Goal: Task Accomplishment & Management: Manage account settings

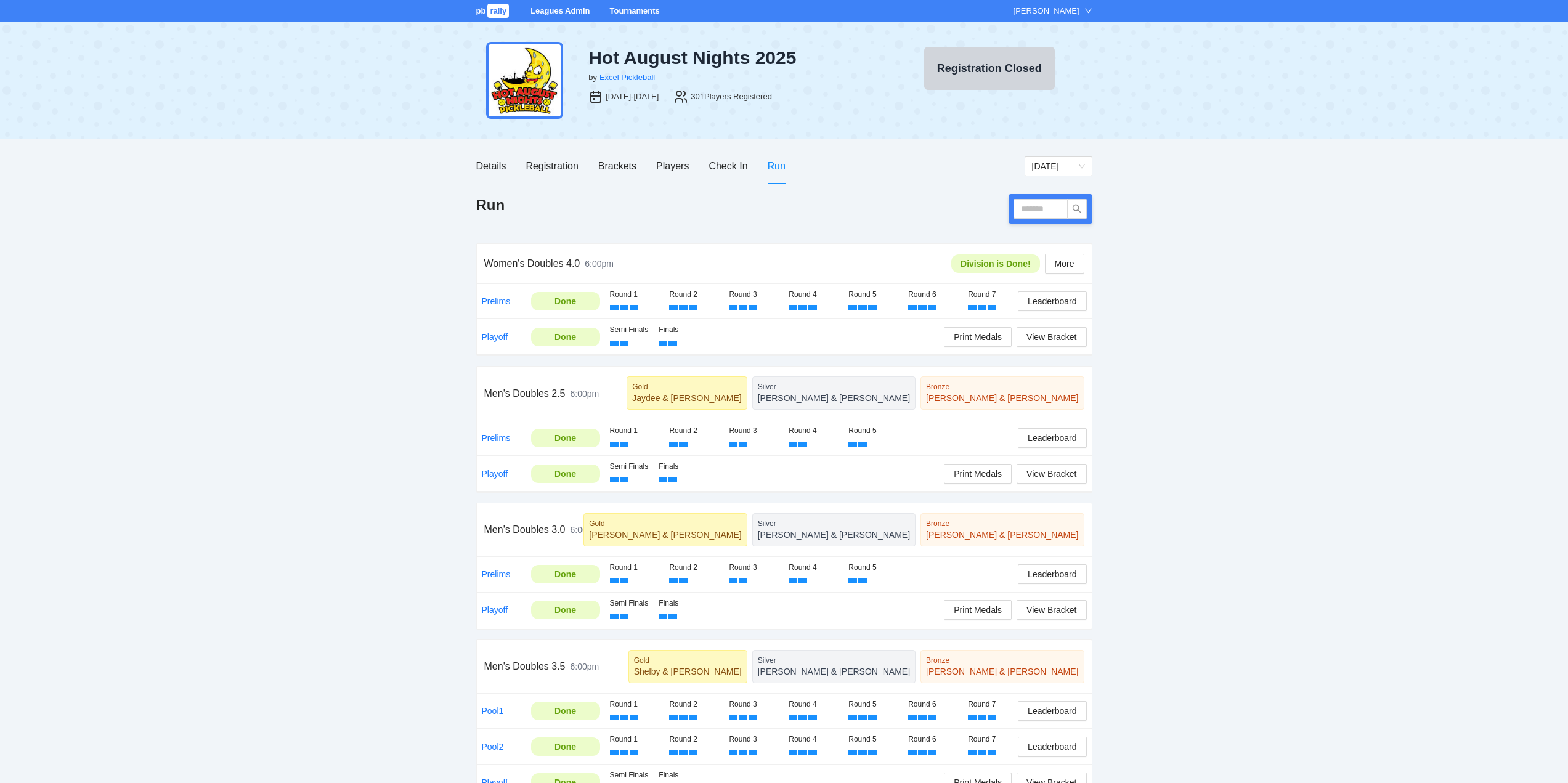
click at [637, 9] on link "Tournaments" at bounding box center [634, 10] width 50 height 9
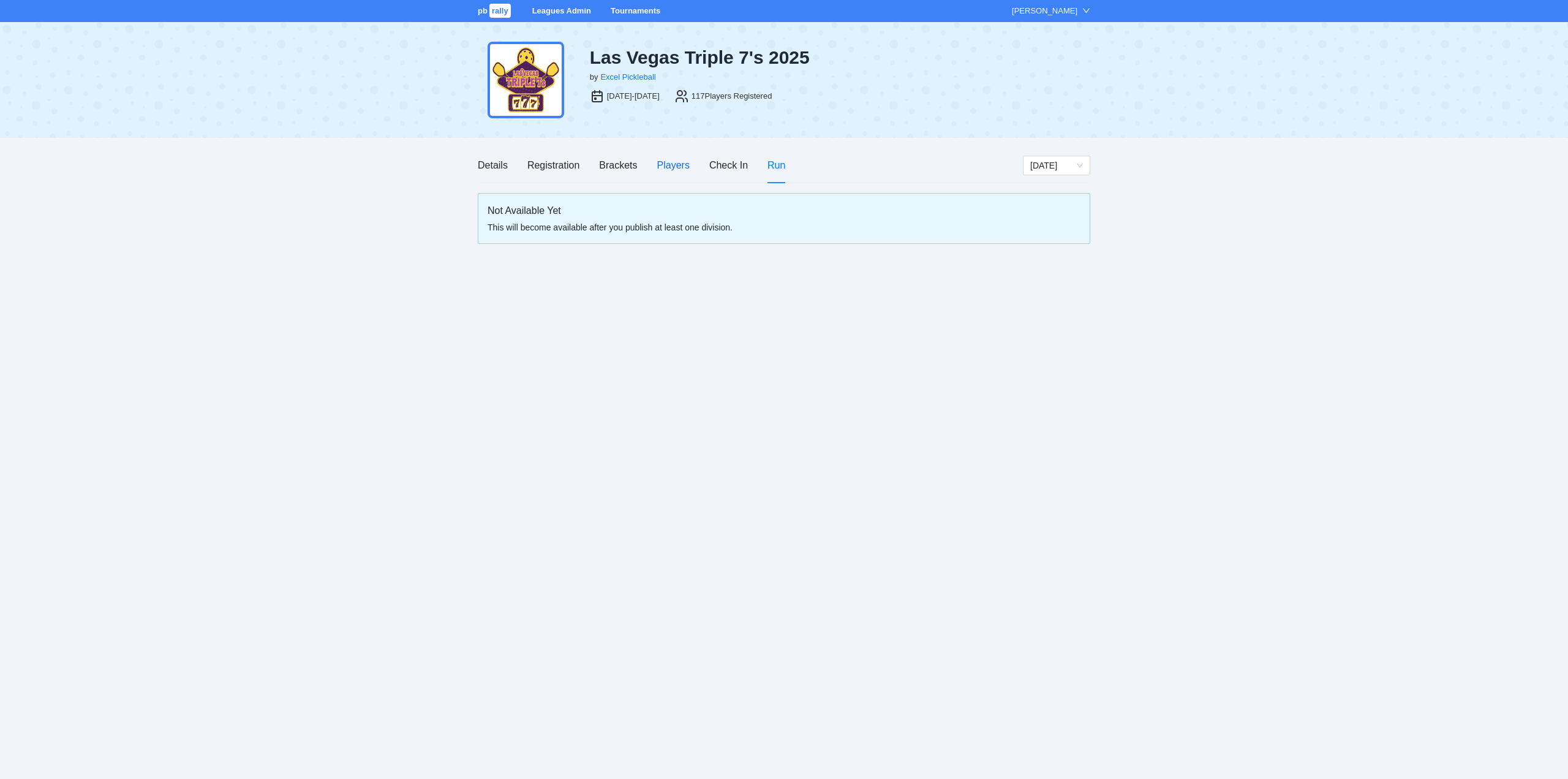
click at [672, 165] on div "Players" at bounding box center [674, 165] width 33 height 16
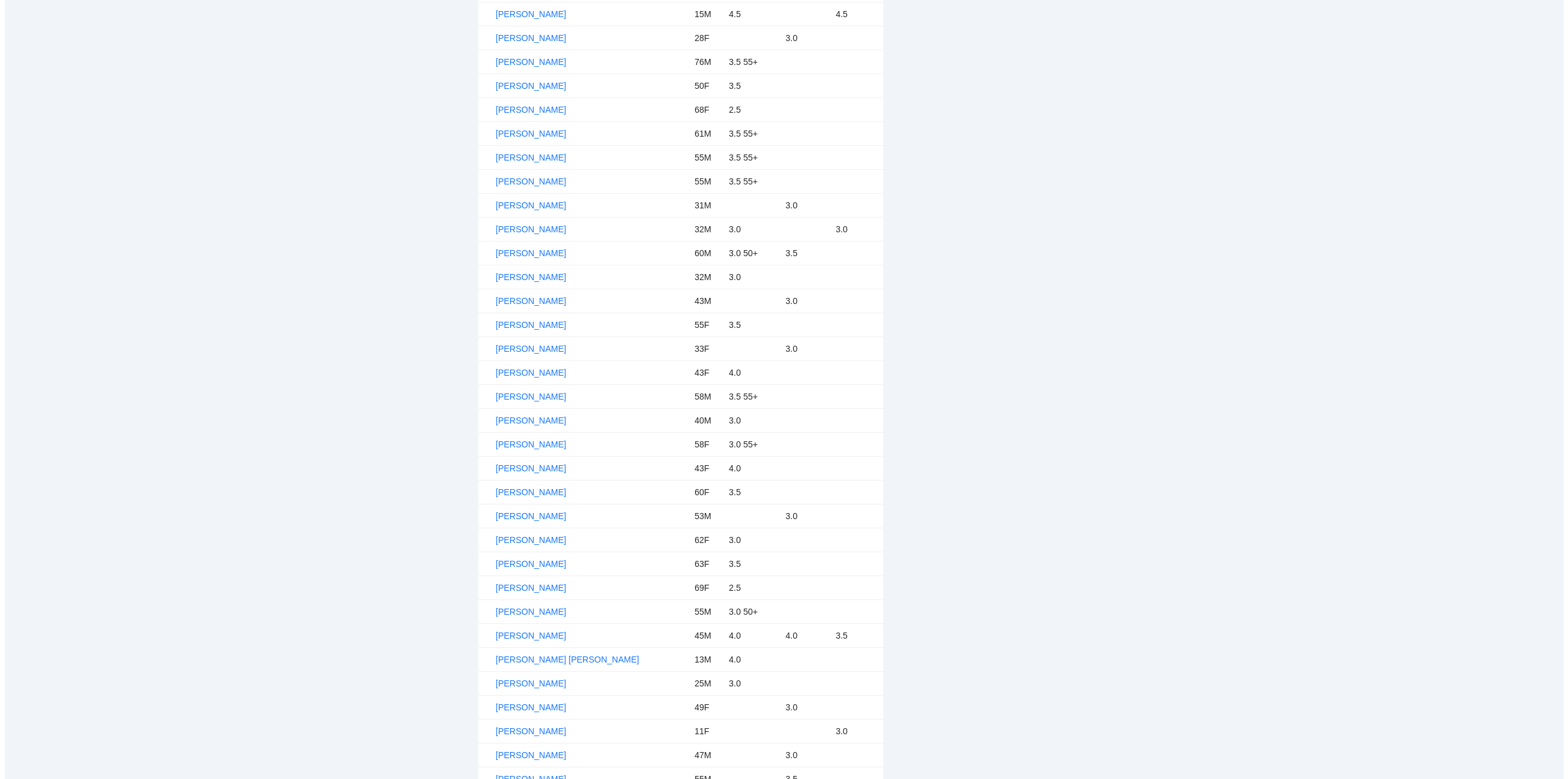
scroll to position [1409, 0]
click at [522, 487] on link "Lee Stonesifer" at bounding box center [526, 491] width 70 height 10
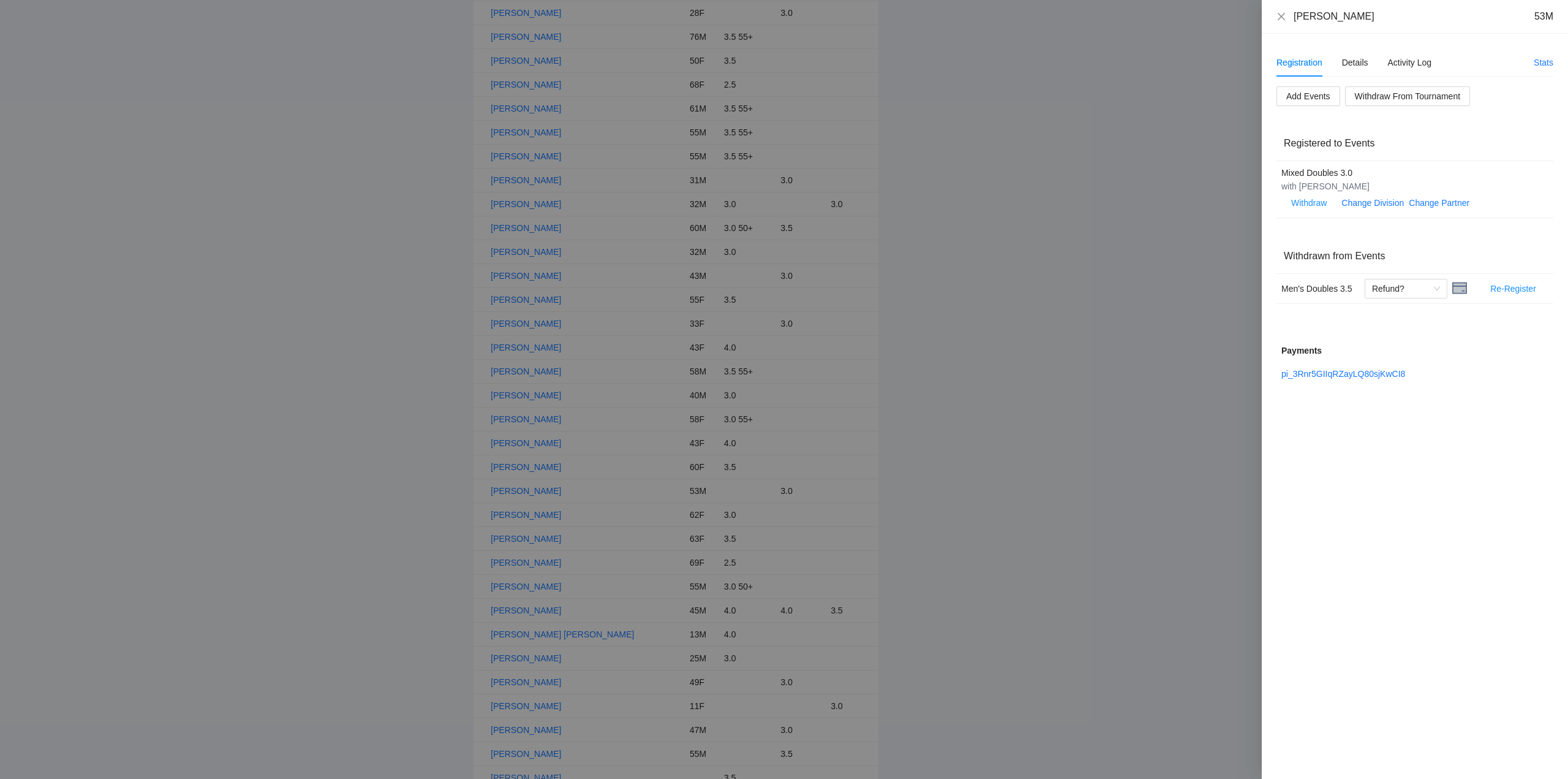
drag, startPoint x: 1358, startPoint y: 19, endPoint x: 1290, endPoint y: 18, distance: 68.0
click at [1290, 18] on div "Lee Stonesifer 53M" at bounding box center [1415, 16] width 277 height 13
copy div "Lee Stonesifer"
click at [1388, 202] on link "Change Division" at bounding box center [1372, 203] width 62 height 10
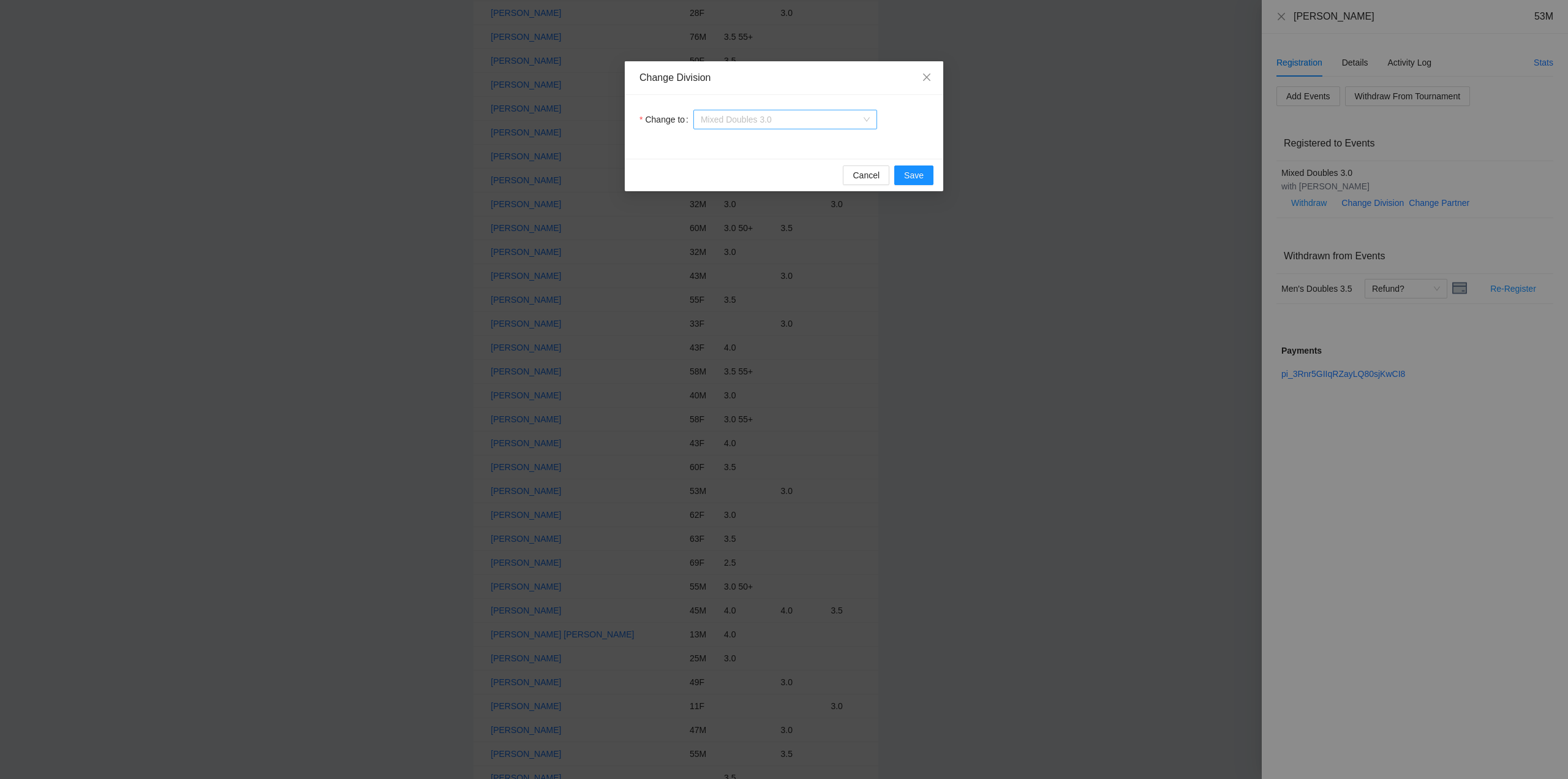
click at [781, 123] on span "Mixed Doubles 3.0" at bounding box center [785, 120] width 169 height 18
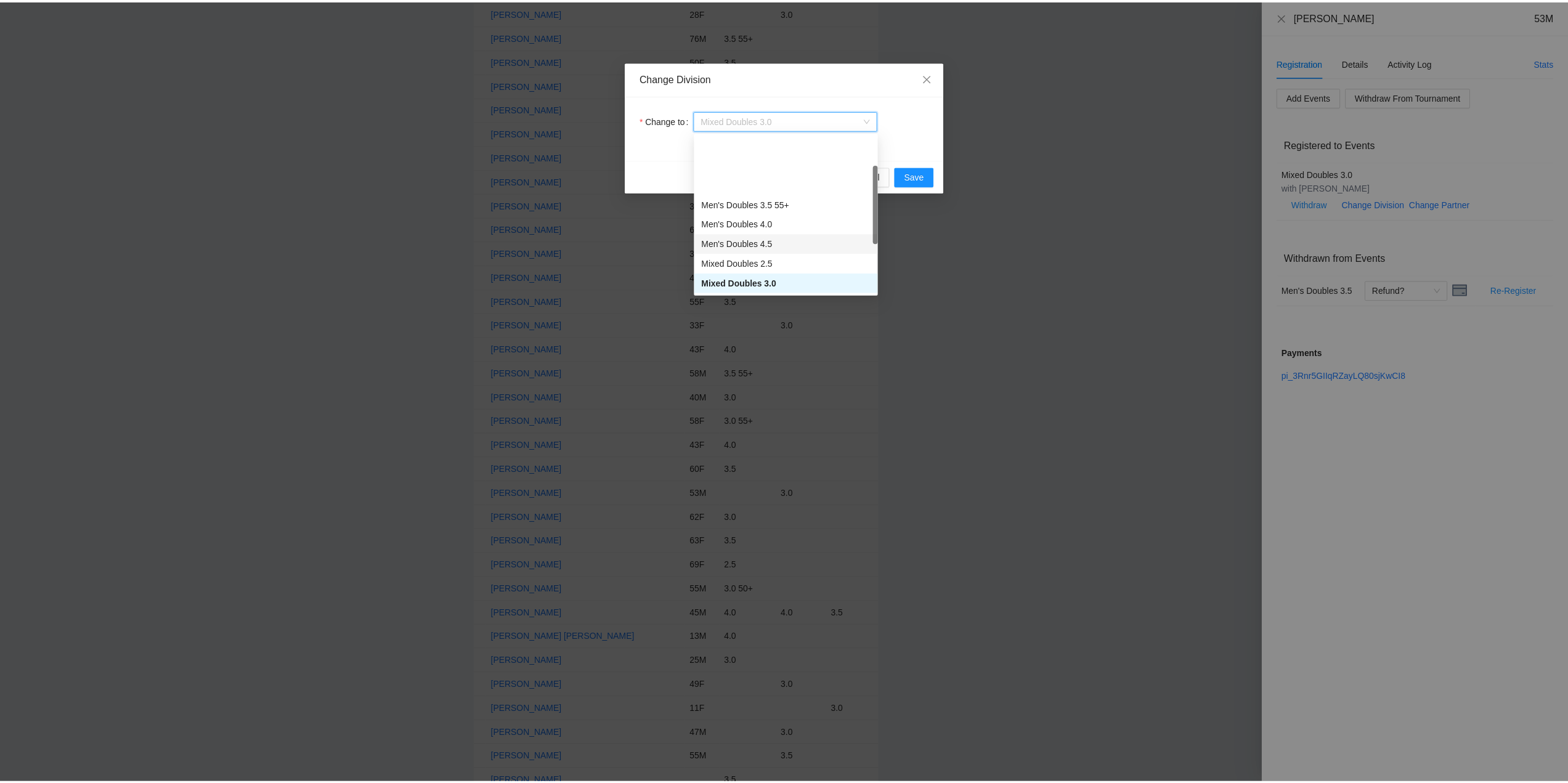
scroll to position [82, 0]
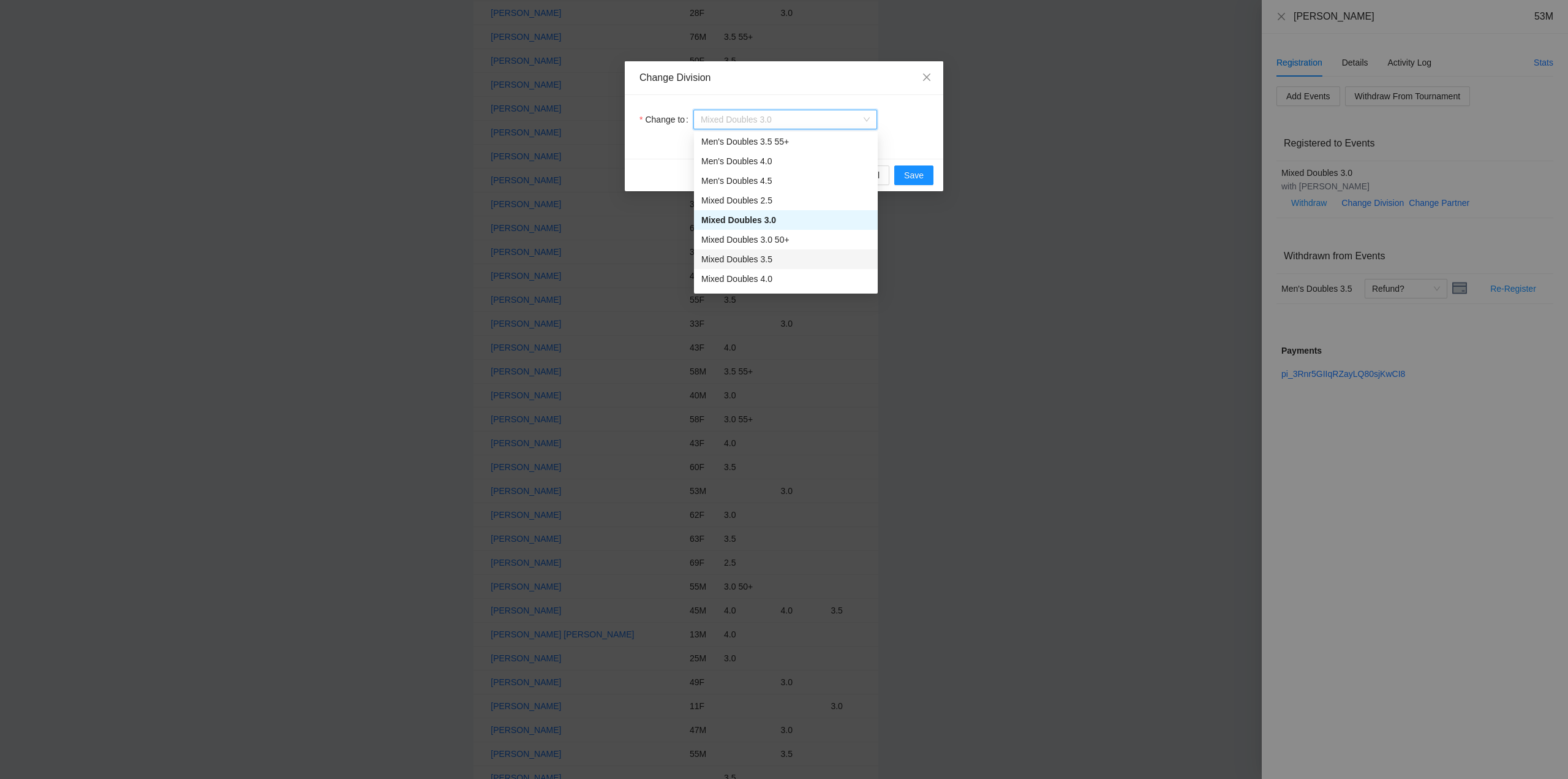
click at [741, 259] on div "Mixed Doubles 3.5" at bounding box center [785, 259] width 169 height 13
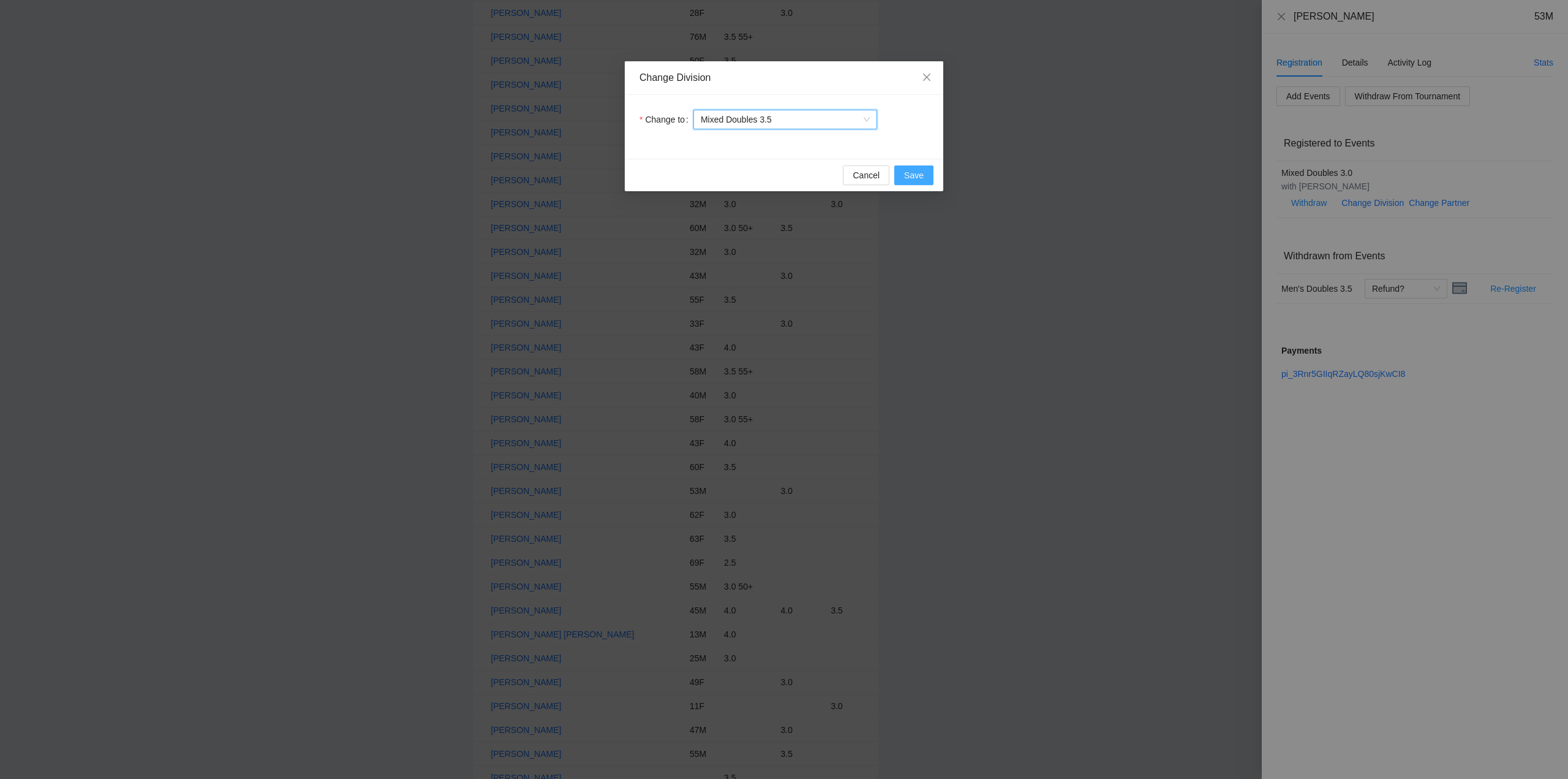
click at [911, 174] on span "Save" at bounding box center [914, 175] width 20 height 13
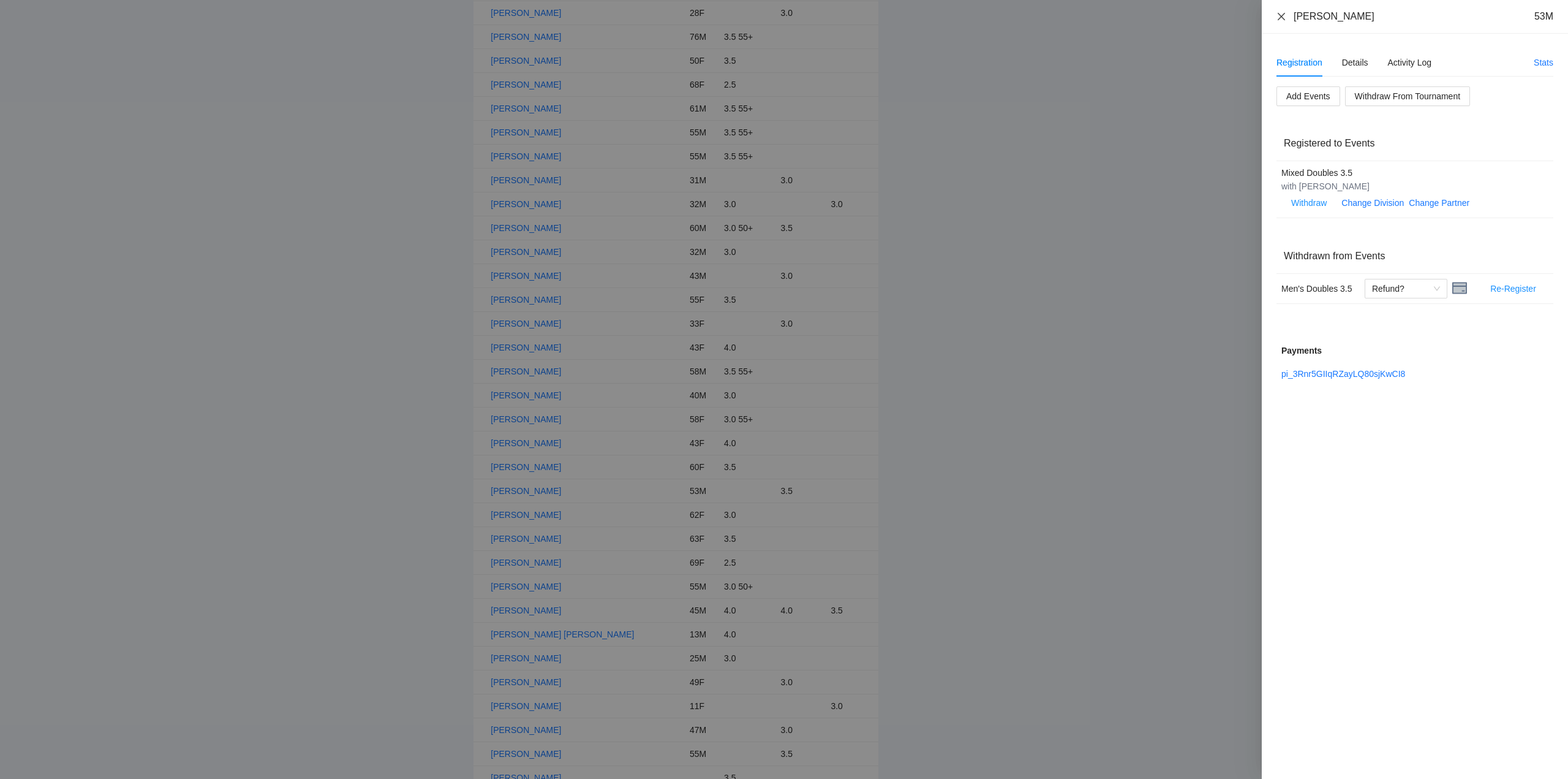
click at [1281, 14] on icon "close" at bounding box center [1281, 16] width 10 height 10
